Goal: Task Accomplishment & Management: Manage account settings

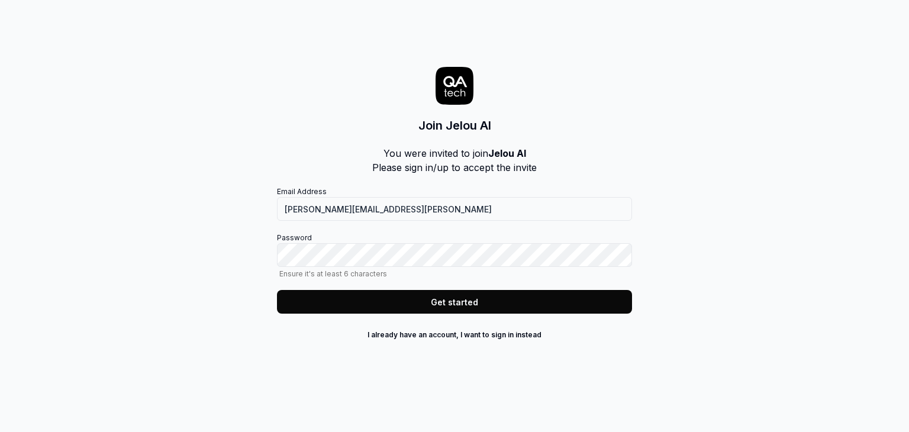
click at [603, 140] on div "Join Jelou AI You were invited to join Jelou AI Please sign in/up to accept the…" at bounding box center [454, 190] width 355 height 333
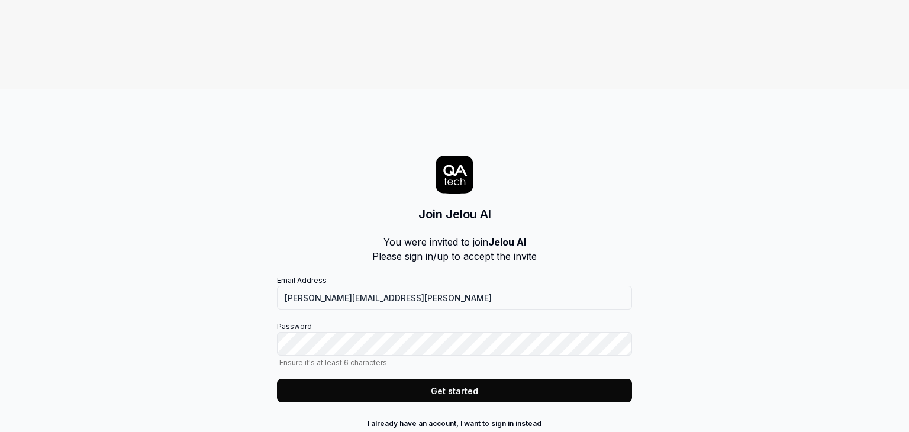
click at [661, 204] on div "Join Jelou AI You were invited to join Jelou AI Please sign in/up to accept the…" at bounding box center [454, 305] width 909 height 432
drag, startPoint x: 902, startPoint y: 108, endPoint x: 874, endPoint y: 122, distance: 31.2
click at [902, 108] on div "Join Jelou AI You were invited to join Jelou AI Please sign in/up to accept the…" at bounding box center [454, 305] width 909 height 432
click at [448, 379] on button "Get started" at bounding box center [454, 391] width 355 height 24
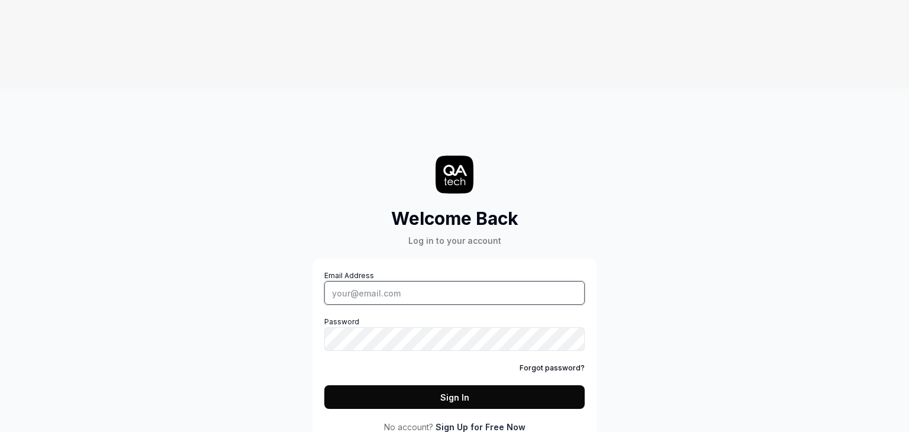
click at [493, 281] on input "Email Address" at bounding box center [454, 293] width 261 height 24
click at [494, 281] on input "Email Address" at bounding box center [454, 293] width 261 height 24
type input "[PERSON_NAME][EMAIL_ADDRESS][PERSON_NAME]"
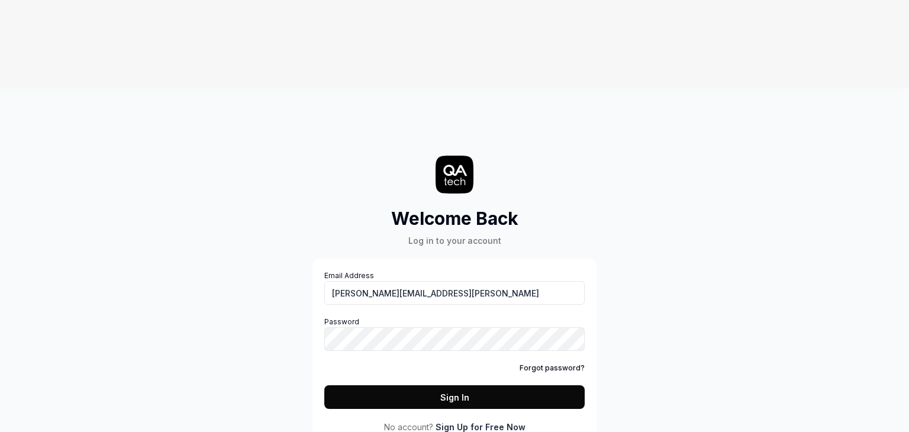
click at [449, 385] on button "Sign In" at bounding box center [454, 397] width 261 height 24
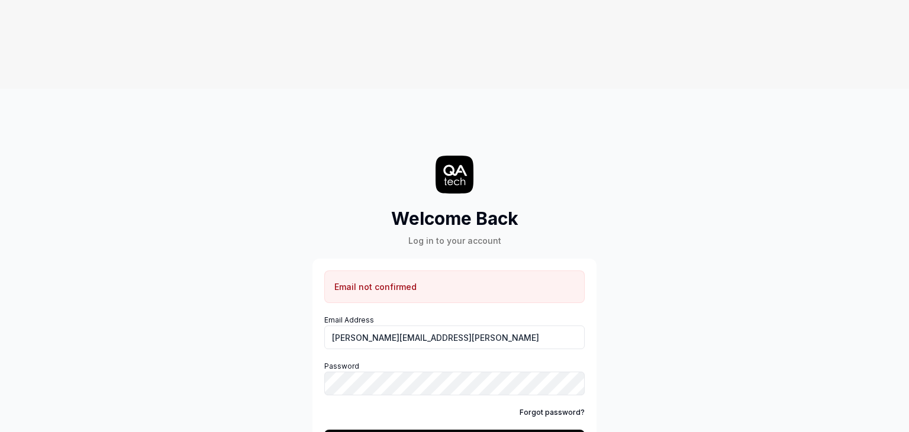
click at [626, 370] on div "Welcome Back Log in to your account Email not confirmed Email Address nadia.men…" at bounding box center [454, 300] width 355 height 377
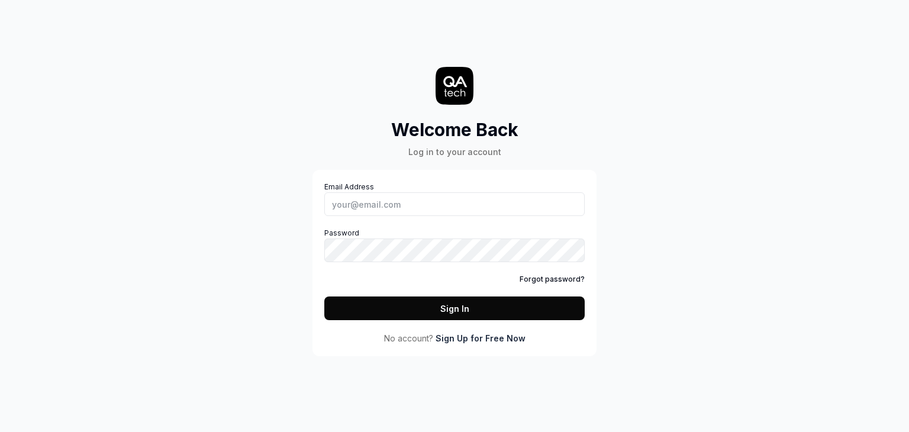
type input "[PERSON_NAME][EMAIL_ADDRESS][PERSON_NAME]"
click at [485, 316] on button "Sign In" at bounding box center [454, 309] width 261 height 24
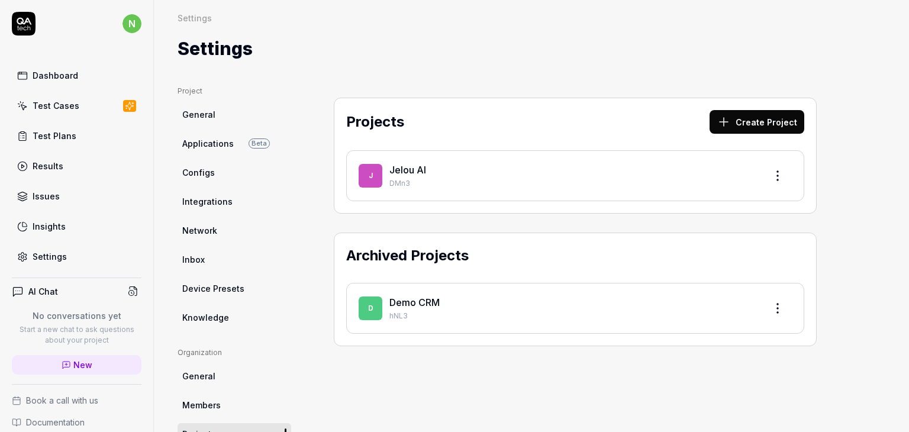
click at [127, 29] on html "n Dashboard Test Cases Test Plans Results Issues Insights Settings AI Chat No c…" at bounding box center [454, 260] width 909 height 521
click at [480, 171] on html "n Dashboard Test Cases Test Plans Results Issues Insights Settings AI Chat No c…" at bounding box center [454, 260] width 909 height 521
click at [414, 171] on link "Jelou AI" at bounding box center [408, 170] width 37 height 12
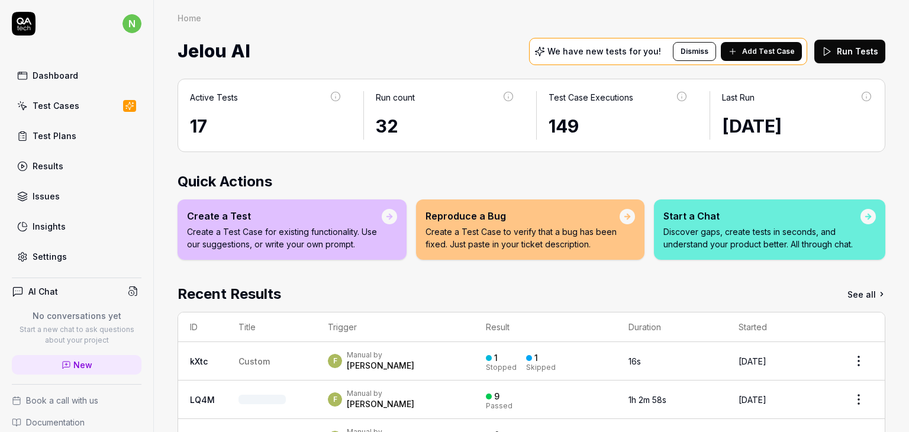
click at [37, 78] on div "Dashboard" at bounding box center [56, 75] width 46 height 12
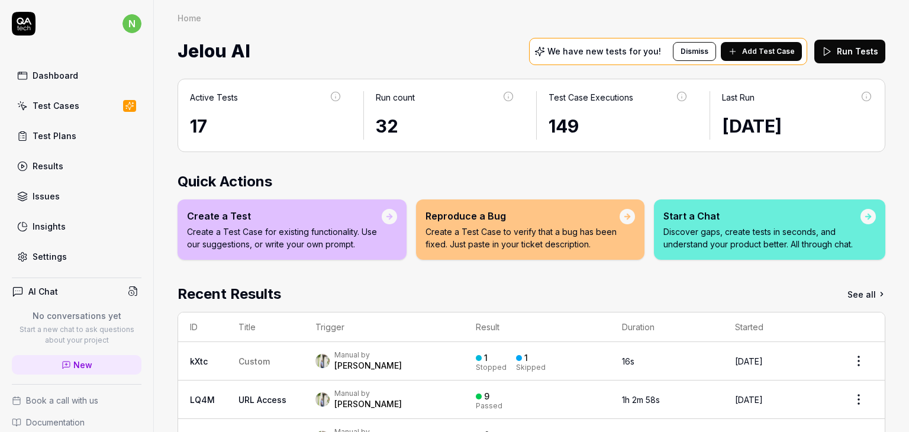
click at [37, 78] on div "Dashboard" at bounding box center [56, 75] width 46 height 12
click at [21, 31] on icon at bounding box center [24, 24] width 24 height 24
click at [123, 28] on html "n Dashboard Test Cases Test Plans Results Issues Insights Settings AI Chat No c…" at bounding box center [454, 260] width 909 height 521
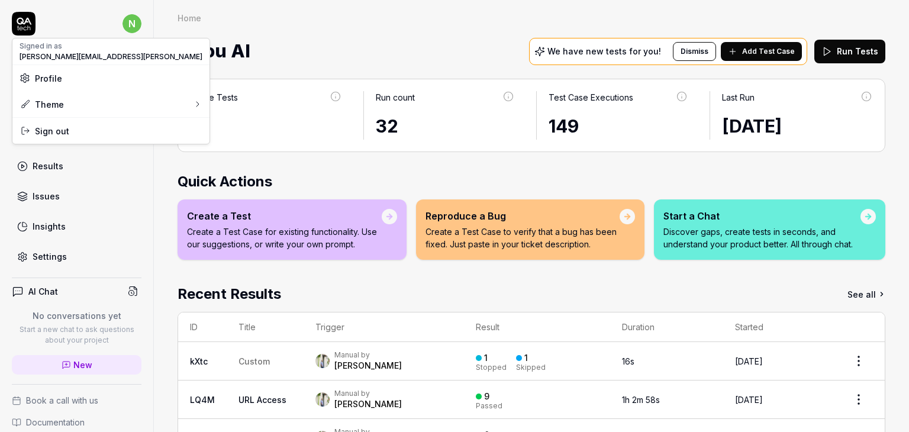
click at [83, 74] on span "Profile" at bounding box center [111, 78] width 183 height 12
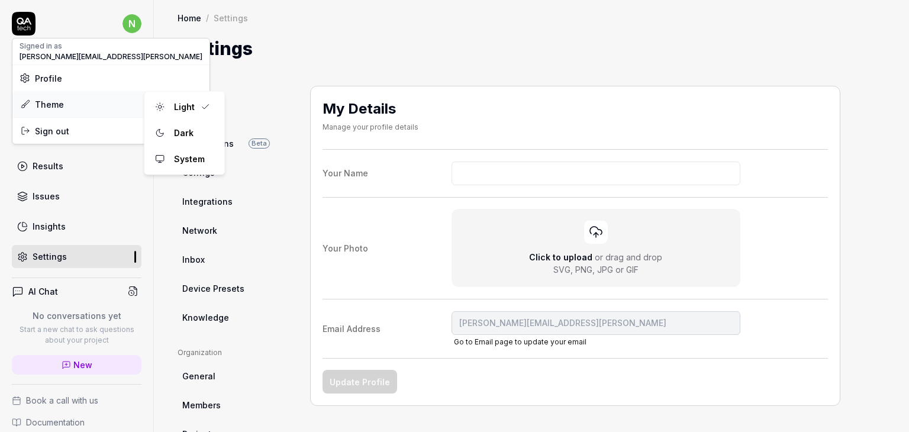
click at [75, 98] on div "Theme" at bounding box center [110, 104] width 197 height 26
click at [171, 137] on div "Dark" at bounding box center [183, 133] width 29 height 18
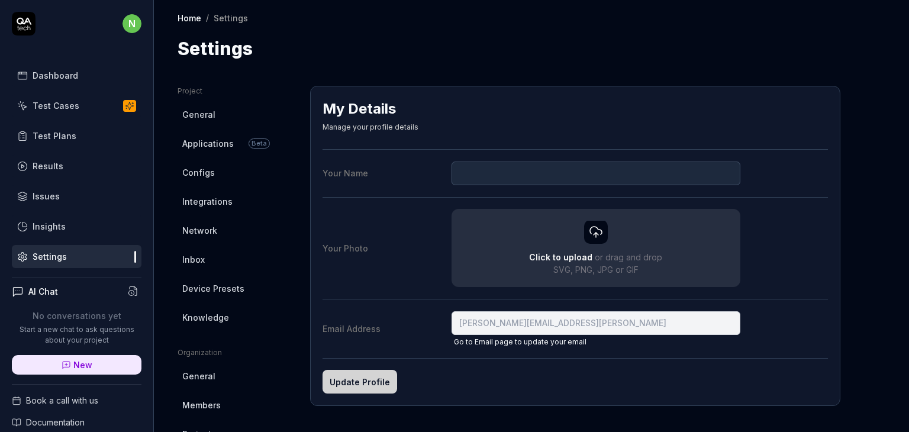
click at [45, 69] on div "Dashboard" at bounding box center [56, 75] width 46 height 12
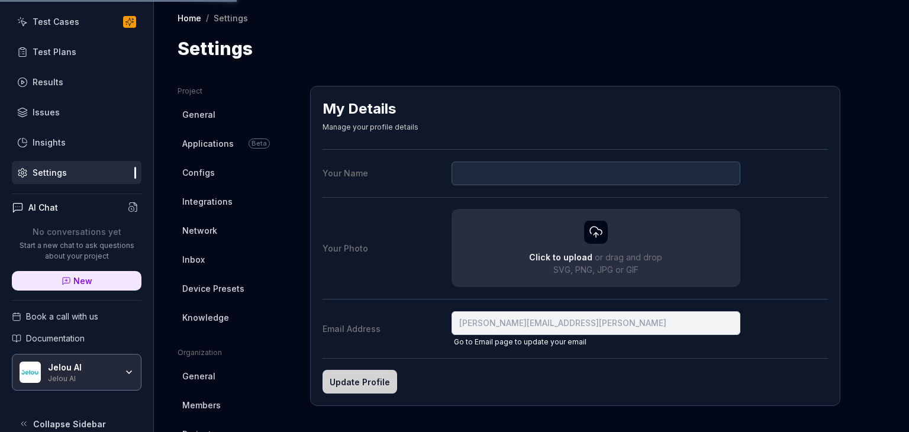
scroll to position [98, 0]
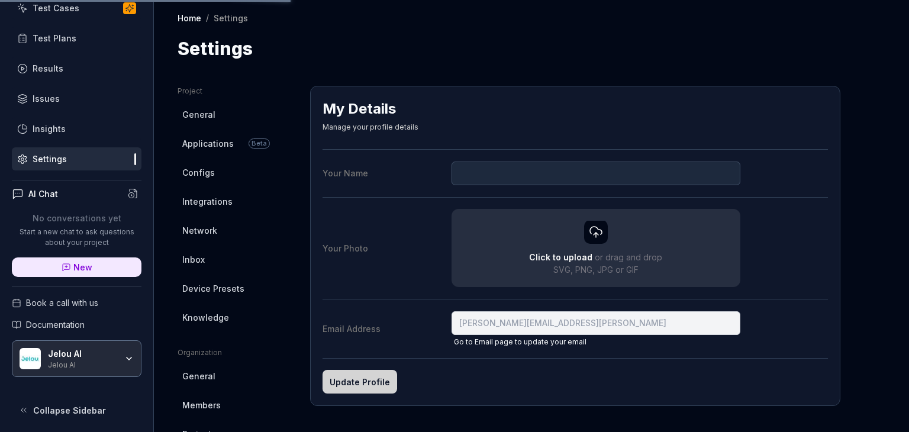
click at [118, 361] on div "Jelou AI Jelou AI" at bounding box center [77, 358] width 130 height 37
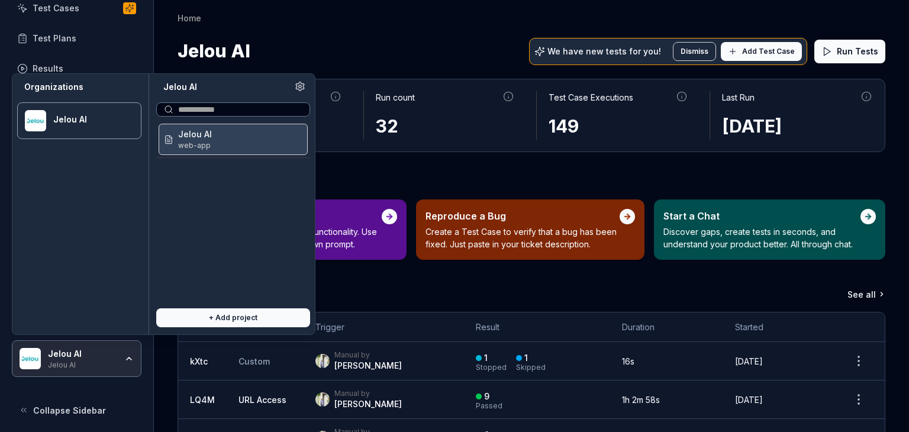
click at [189, 320] on button "+ Add project" at bounding box center [233, 317] width 154 height 19
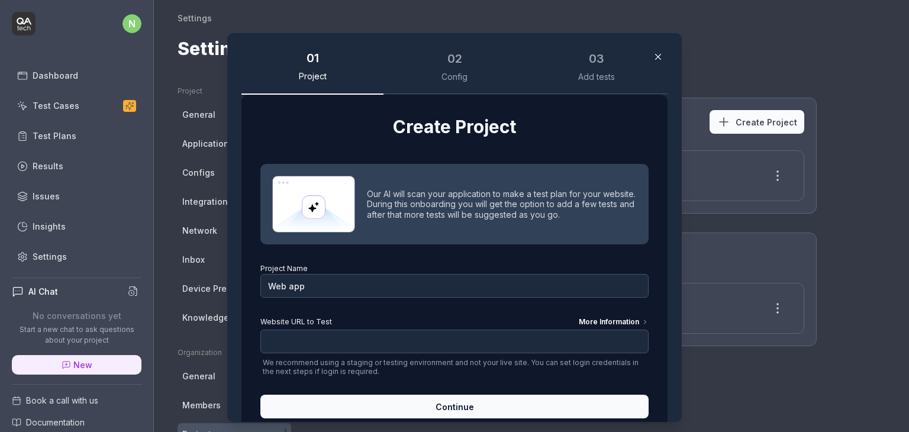
click at [653, 57] on icon "button" at bounding box center [658, 57] width 11 height 11
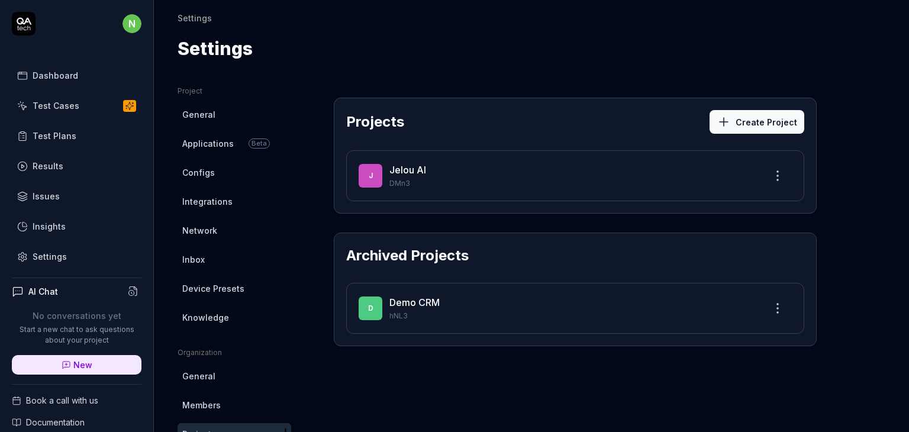
scroll to position [98, 0]
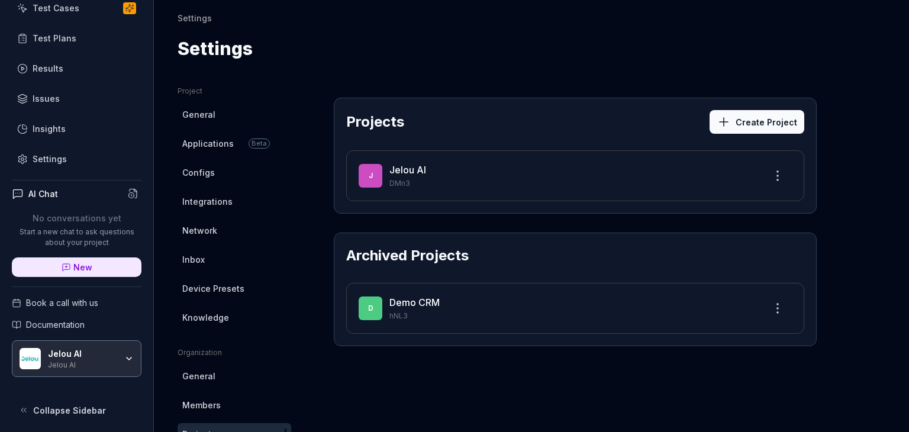
click at [99, 359] on div "Jelou AI" at bounding box center [82, 363] width 69 height 9
click at [441, 73] on div "Project General Applications Beta Configs Integrations Network Inbox Device Pre…" at bounding box center [532, 367] width 756 height 610
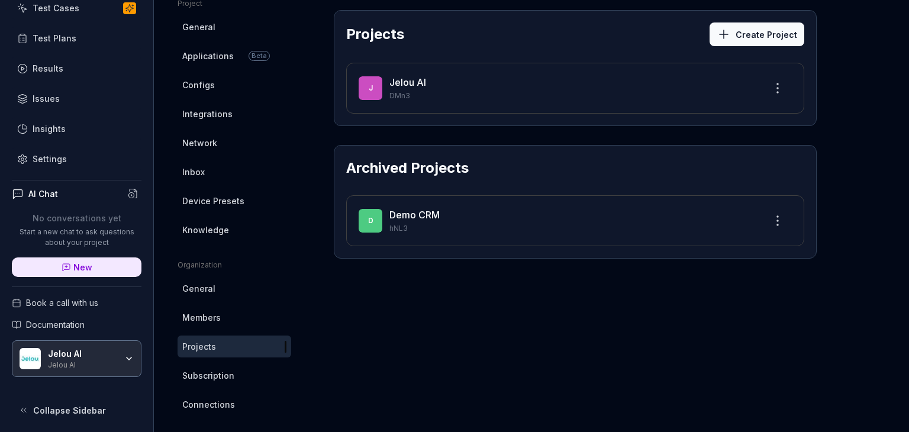
scroll to position [0, 0]
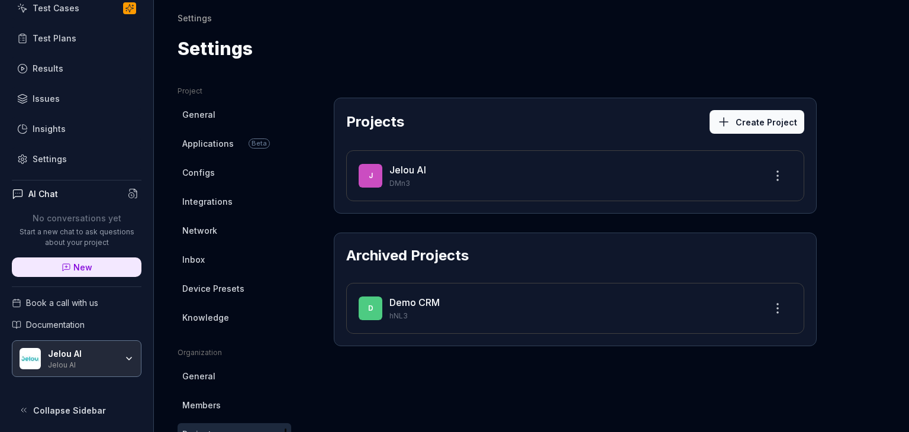
click at [471, 315] on p "hNL3" at bounding box center [573, 316] width 367 height 11
click at [459, 304] on div "Demo CRM" at bounding box center [573, 302] width 367 height 14
drag, startPoint x: 423, startPoint y: 297, endPoint x: 405, endPoint y: 298, distance: 17.8
click at [422, 297] on div "Demo CRM" at bounding box center [573, 302] width 367 height 14
click at [396, 300] on div "Demo CRM" at bounding box center [573, 302] width 367 height 14
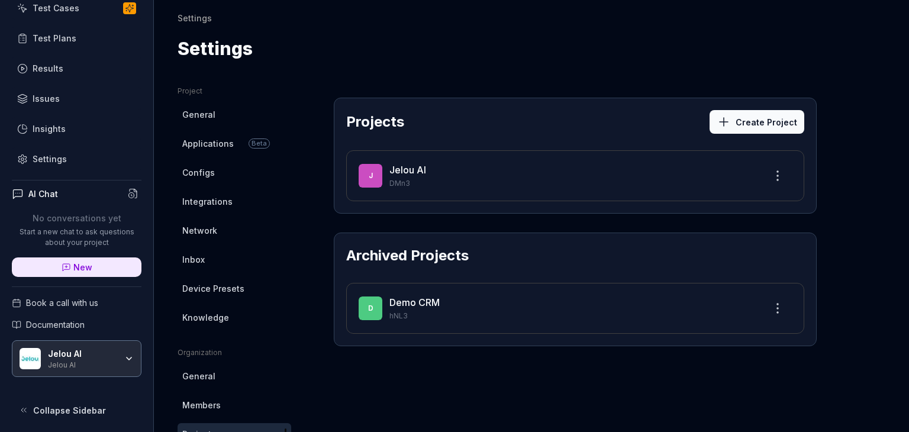
click at [369, 249] on h2 "Archived Projects" at bounding box center [407, 255] width 123 height 21
click at [373, 294] on div "D Demo CRM hNL3" at bounding box center [575, 308] width 458 height 51
click at [442, 191] on div "[PERSON_NAME] AI DMn3" at bounding box center [575, 175] width 458 height 51
click at [422, 166] on link "Jelou AI" at bounding box center [408, 170] width 37 height 12
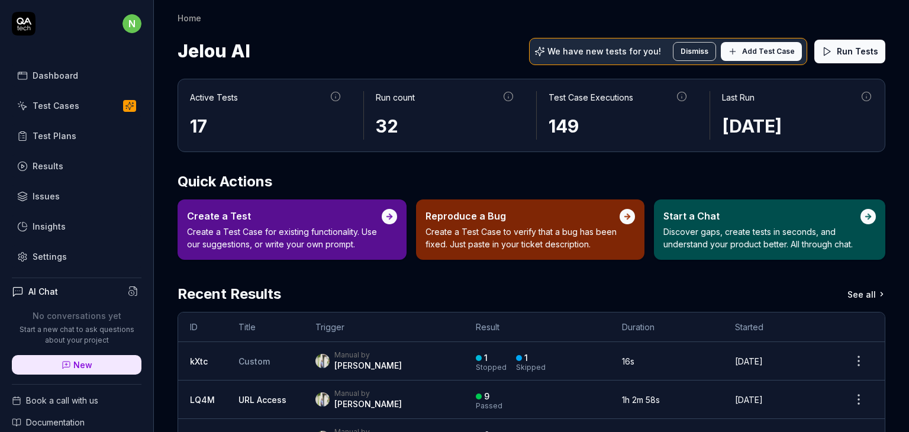
click at [735, 55] on button "Add Test Case" at bounding box center [761, 51] width 81 height 19
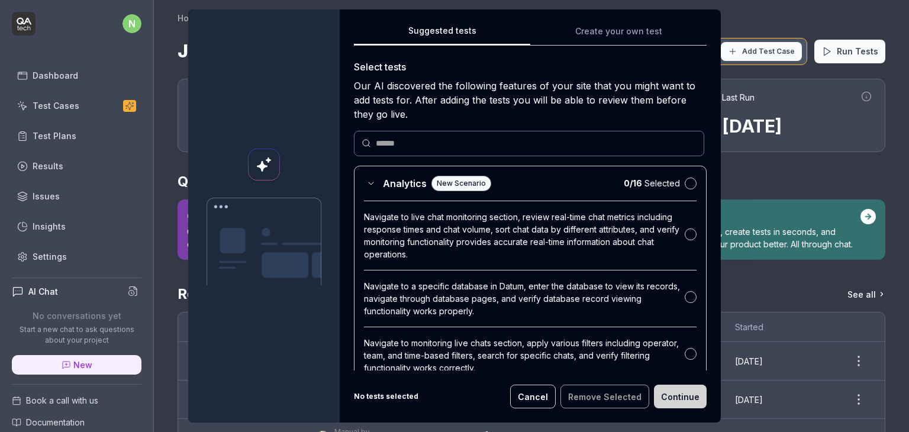
click at [545, 394] on button "Cancel" at bounding box center [533, 397] width 46 height 24
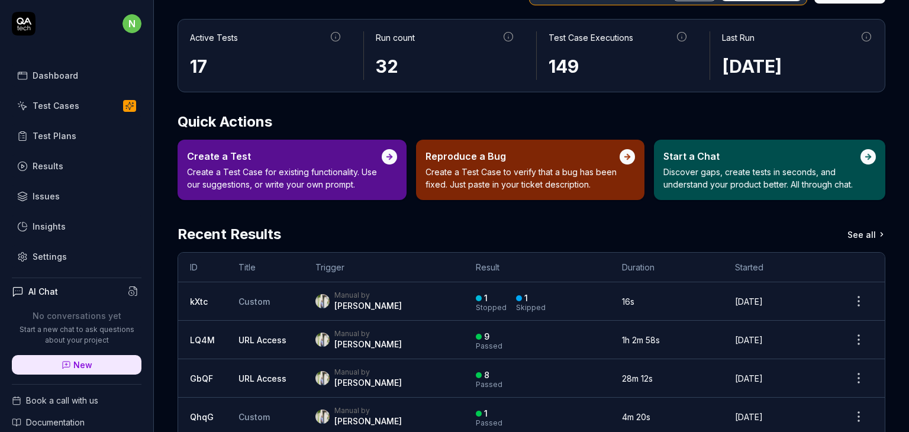
scroll to position [118, 0]
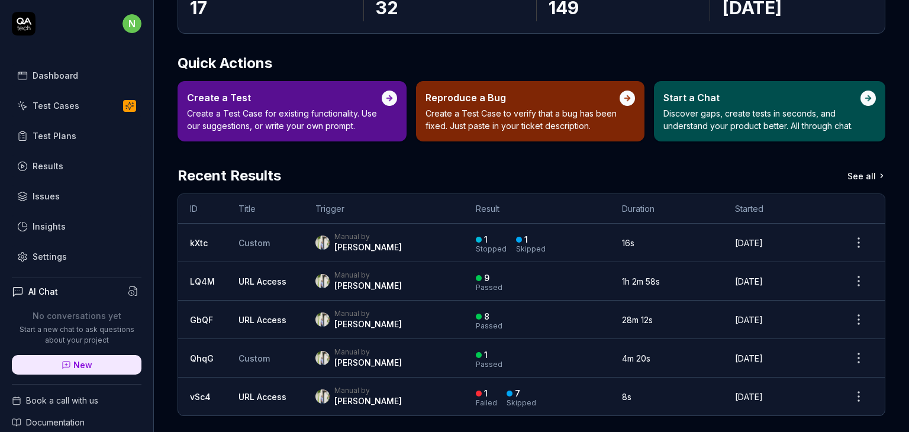
click at [674, 301] on td "1h 2m 58s" at bounding box center [666, 281] width 113 height 38
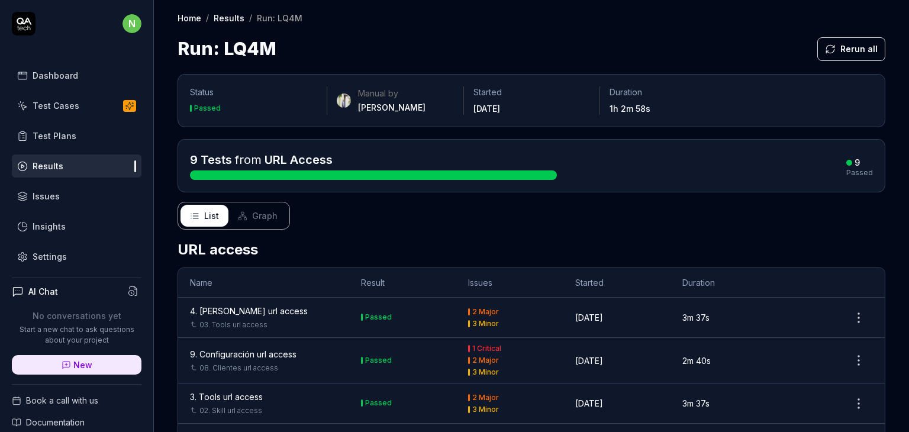
click at [73, 166] on link "Results" at bounding box center [77, 166] width 130 height 23
